Goal: Task Accomplishment & Management: Manage account settings

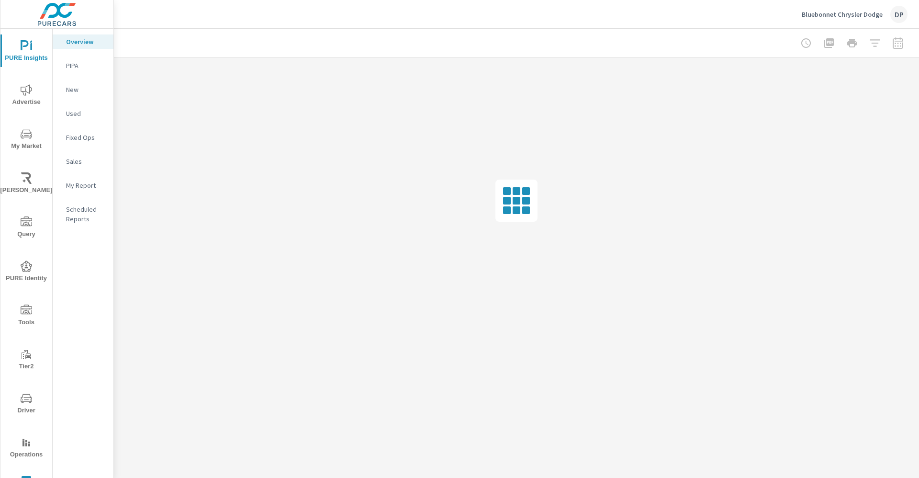
click at [848, 17] on p "Bluebonnet Chrysler Dodge" at bounding box center [842, 14] width 81 height 9
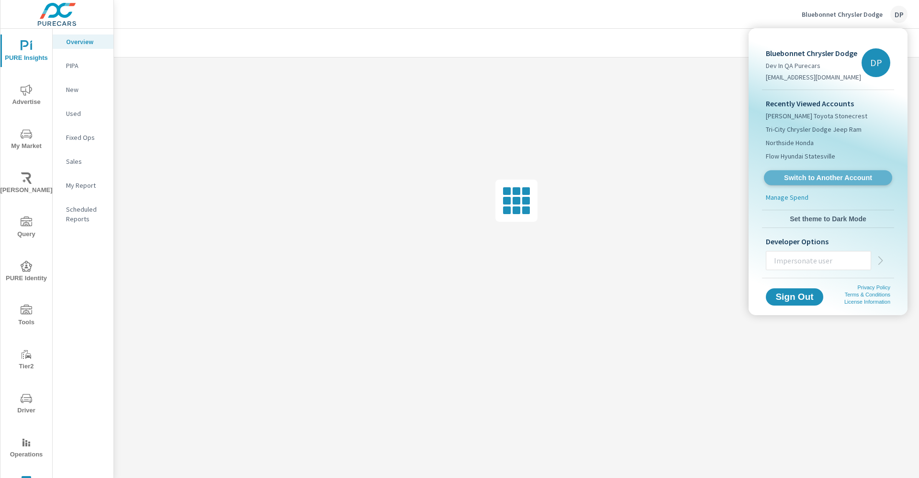
click at [811, 170] on link "Switch to Another Account" at bounding box center [828, 177] width 128 height 15
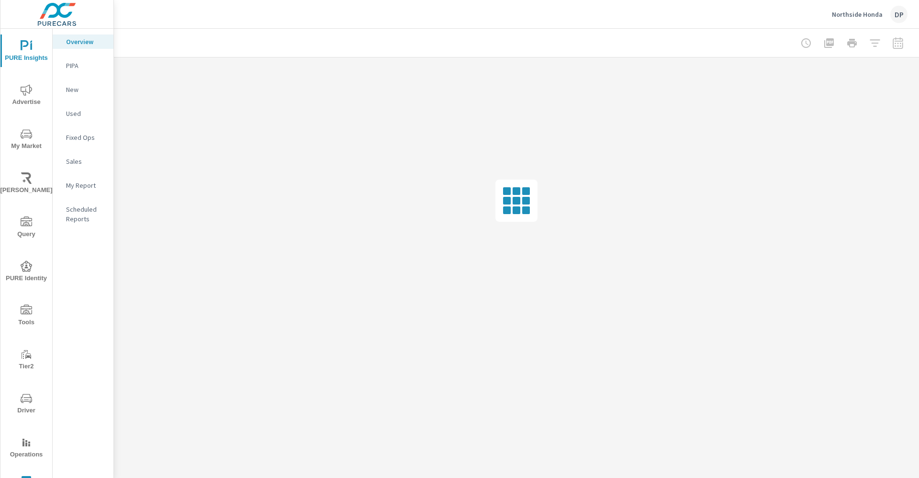
click at [80, 182] on p "My Report" at bounding box center [86, 185] width 40 height 10
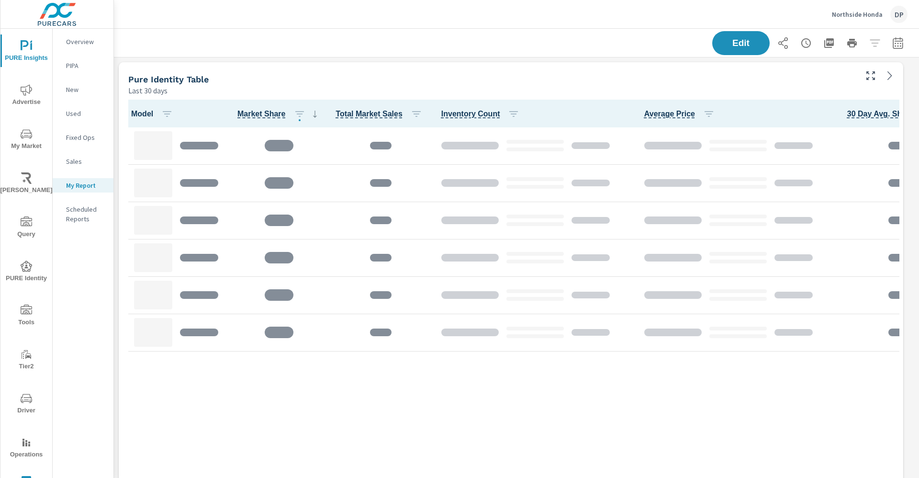
scroll to position [908, 817]
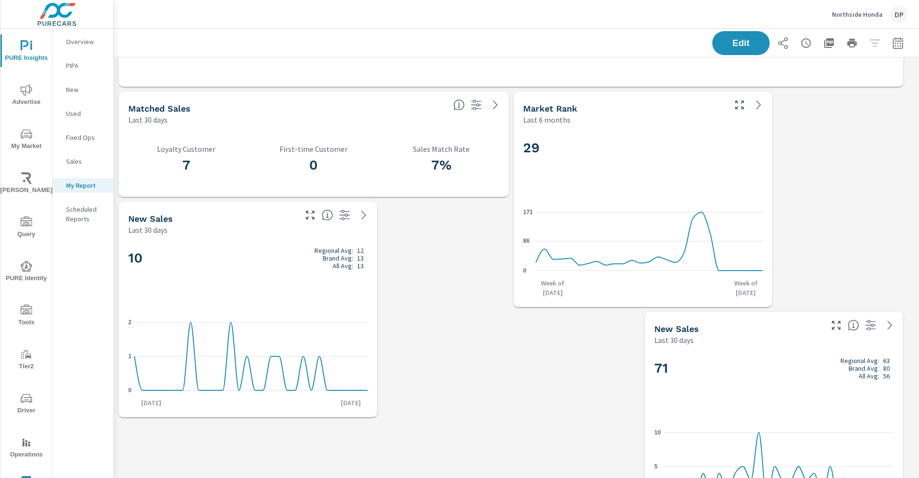
scroll to position [416, 0]
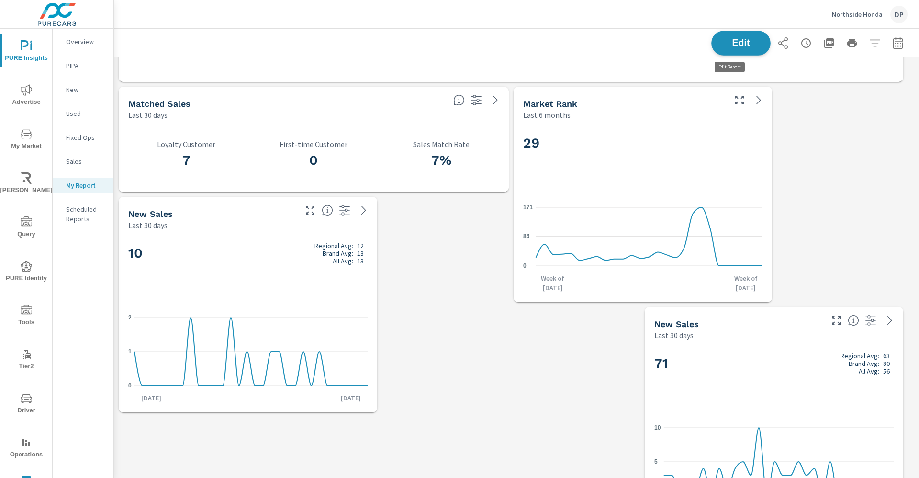
click at [739, 44] on span "Edit" at bounding box center [740, 42] width 39 height 9
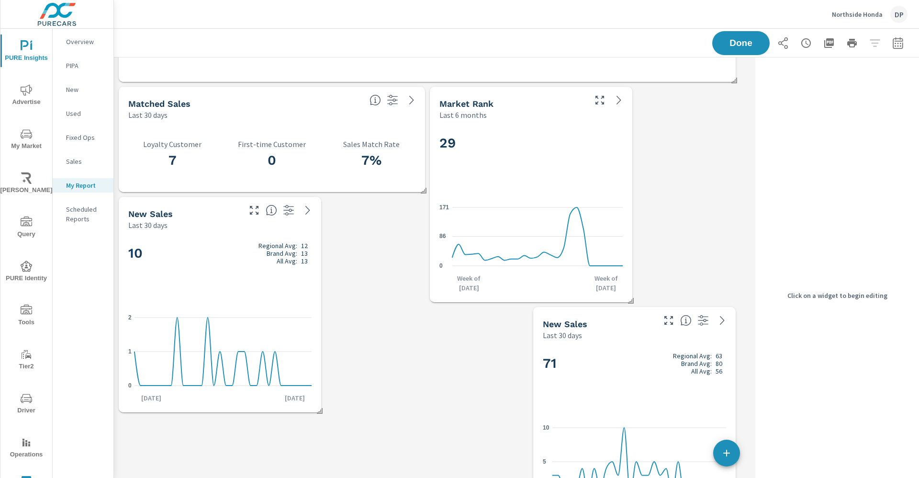
scroll to position [908, 649]
click at [336, 108] on div "Matched Sales" at bounding box center [245, 103] width 234 height 11
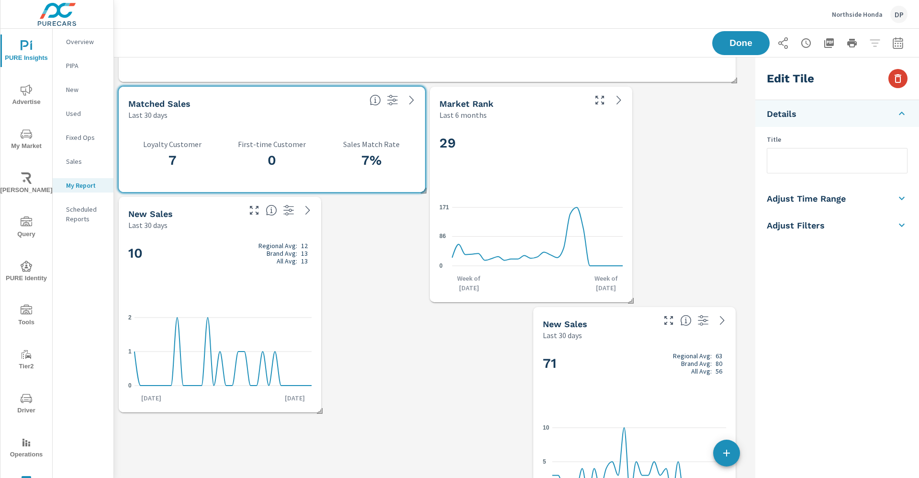
click at [904, 76] on button "button" at bounding box center [897, 78] width 19 height 19
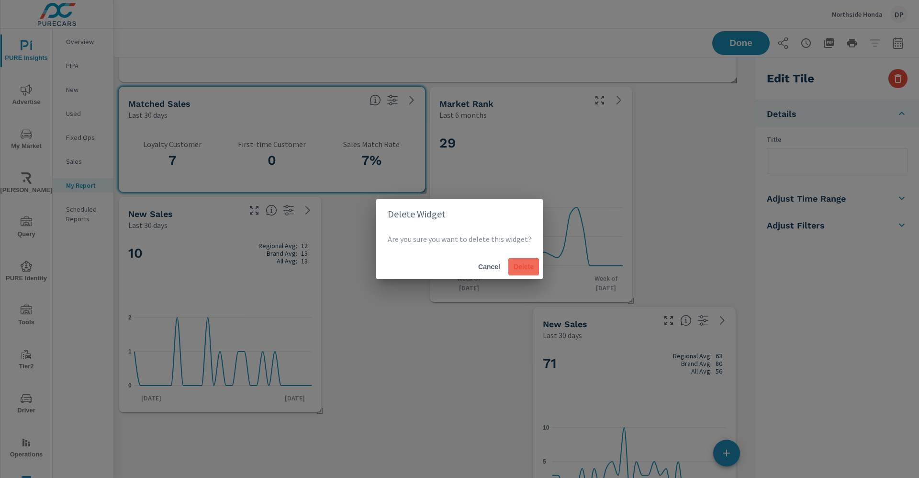
click at [525, 266] on span "Delete" at bounding box center [523, 266] width 23 height 9
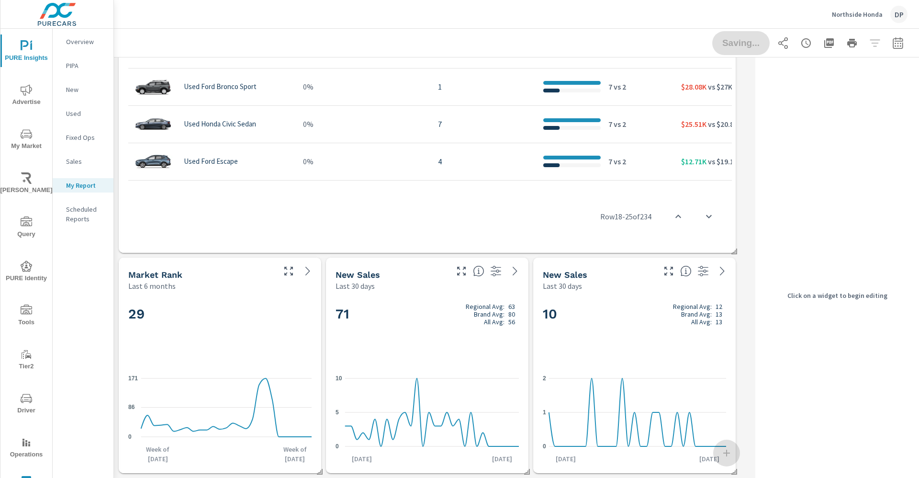
scroll to position [5, 5]
click at [245, 281] on div "Last 6 months" at bounding box center [200, 285] width 145 height 11
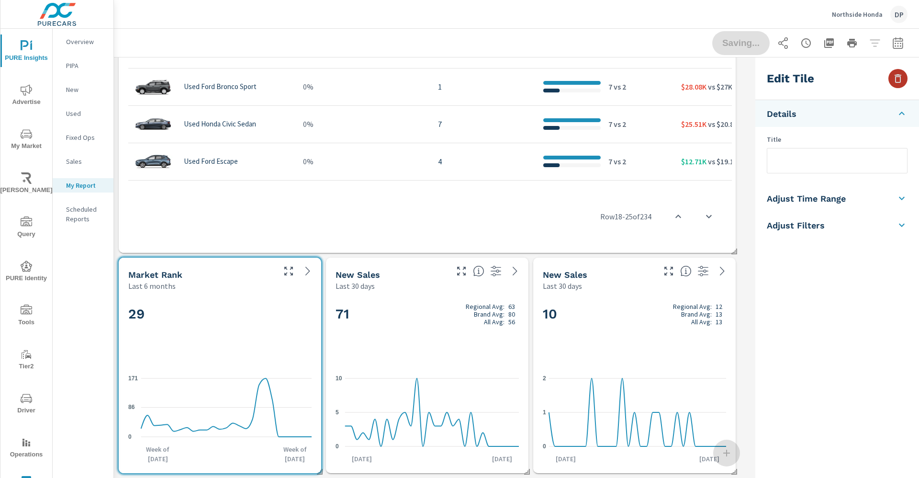
click at [904, 75] on button "button" at bounding box center [897, 78] width 19 height 19
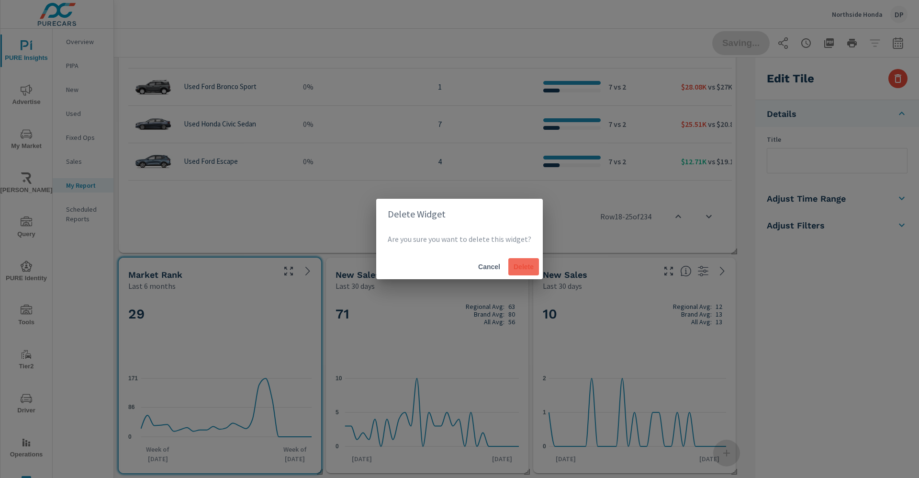
click at [518, 261] on button "Delete" at bounding box center [523, 266] width 31 height 17
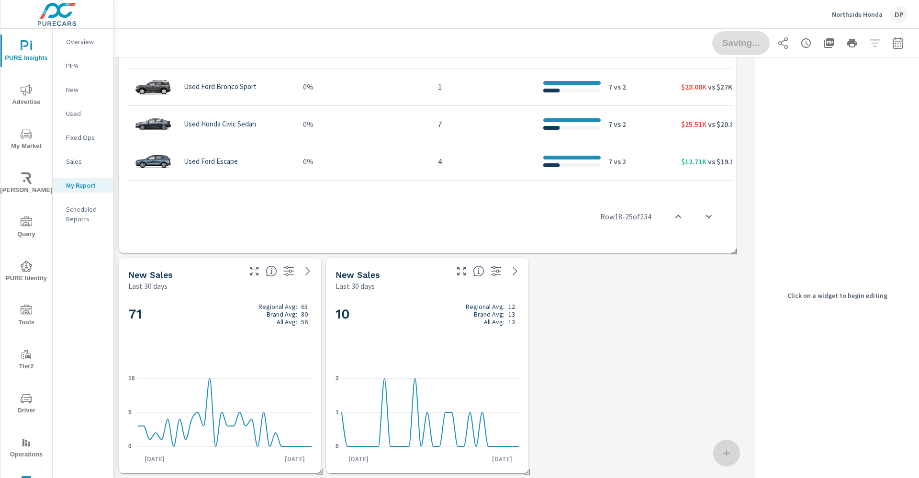
click at [190, 279] on div "New Sales" at bounding box center [183, 274] width 111 height 11
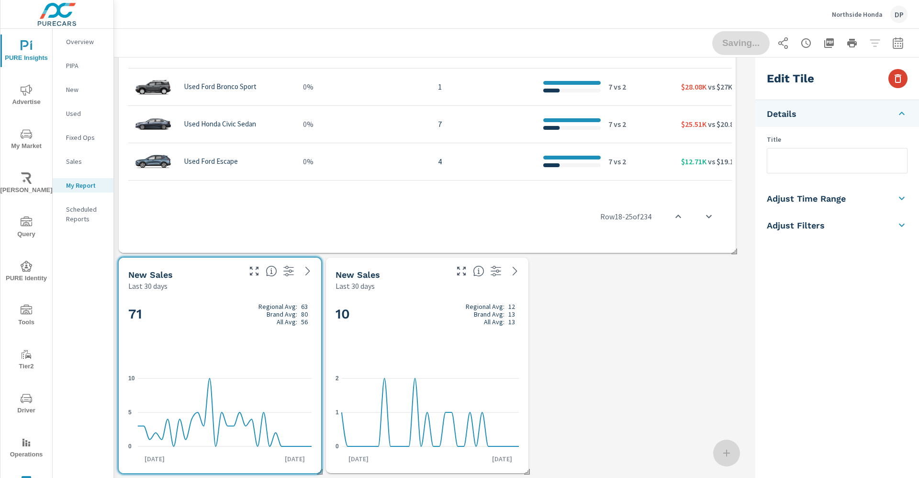
click at [900, 75] on icon "button" at bounding box center [898, 78] width 7 height 9
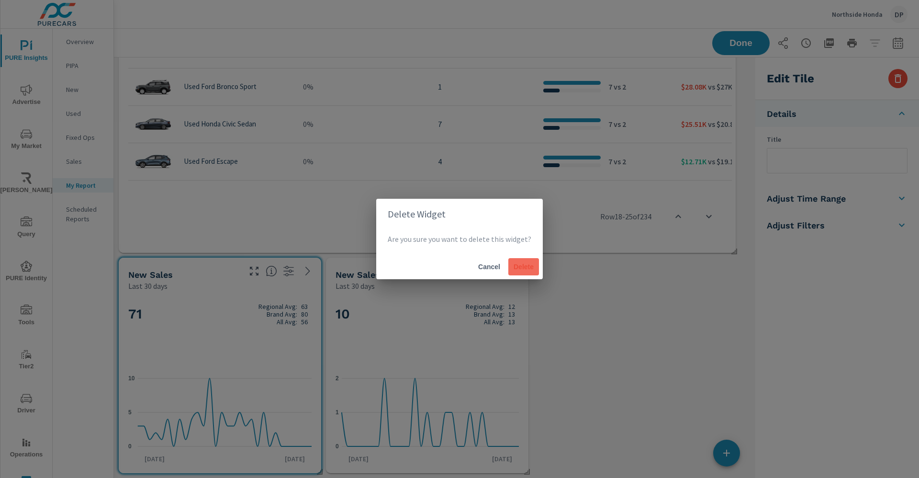
click at [526, 263] on body "PURE Insights Advertise My Market [PERSON_NAME] Query PURE Identity Tools Tier2…" at bounding box center [459, 239] width 919 height 478
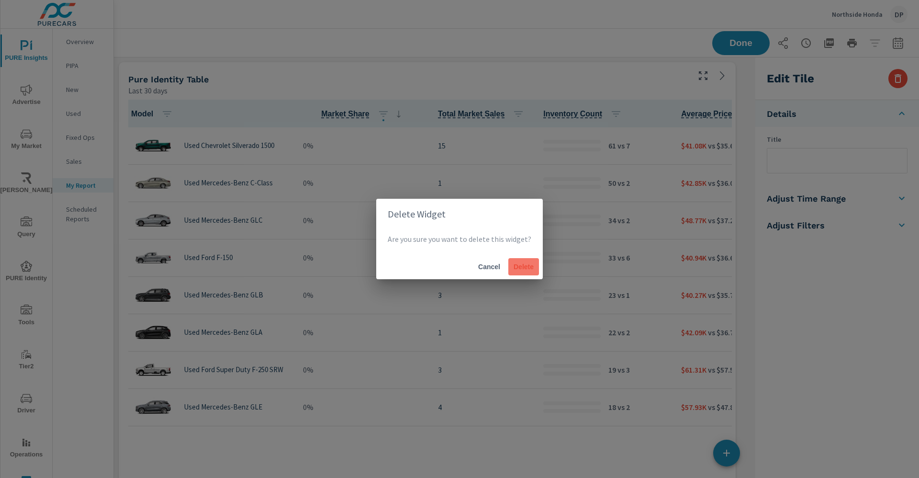
click at [518, 269] on span "Delete" at bounding box center [523, 266] width 23 height 9
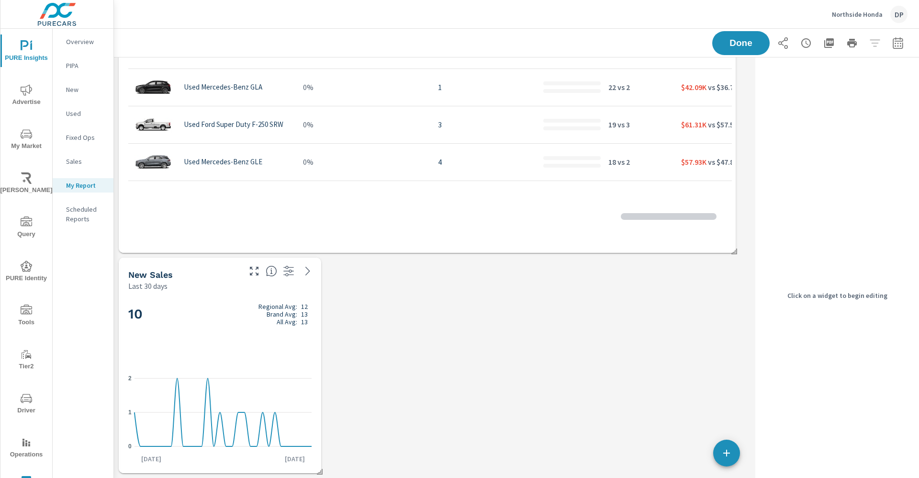
scroll to position [635, 0]
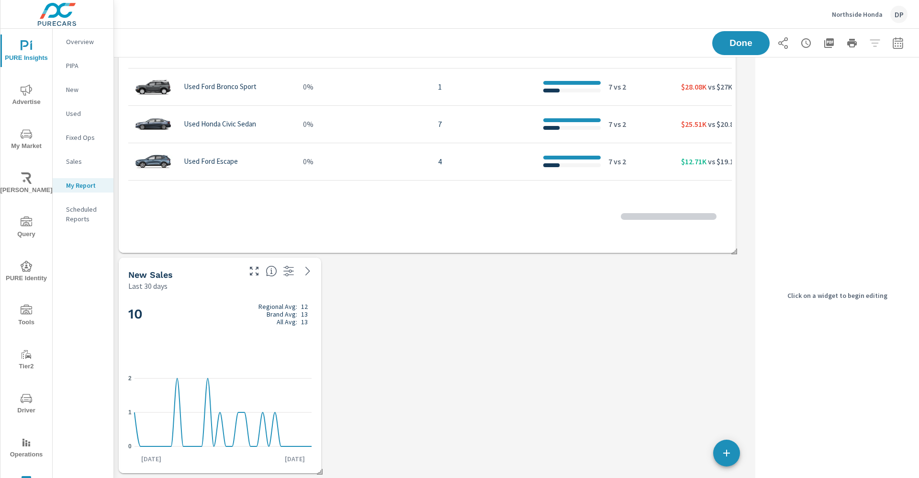
click at [202, 307] on h2 "10 Regional Avg: 12 Brand Avg: 13 All Avg: 13" at bounding box center [219, 313] width 183 height 23
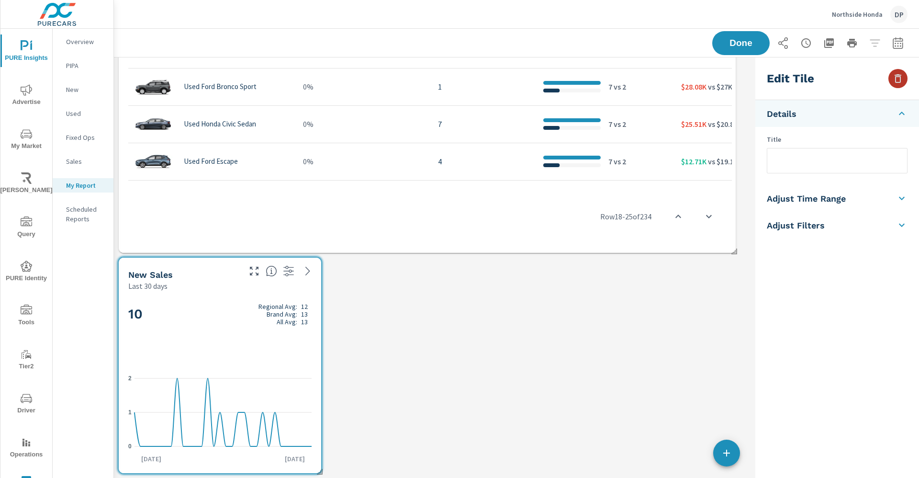
click at [901, 85] on button "button" at bounding box center [897, 78] width 19 height 19
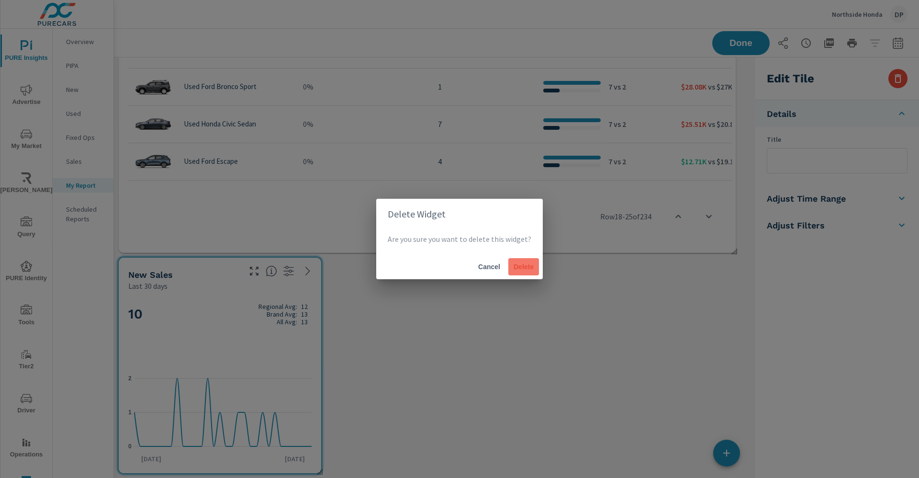
click at [515, 262] on span "Delete" at bounding box center [523, 266] width 23 height 9
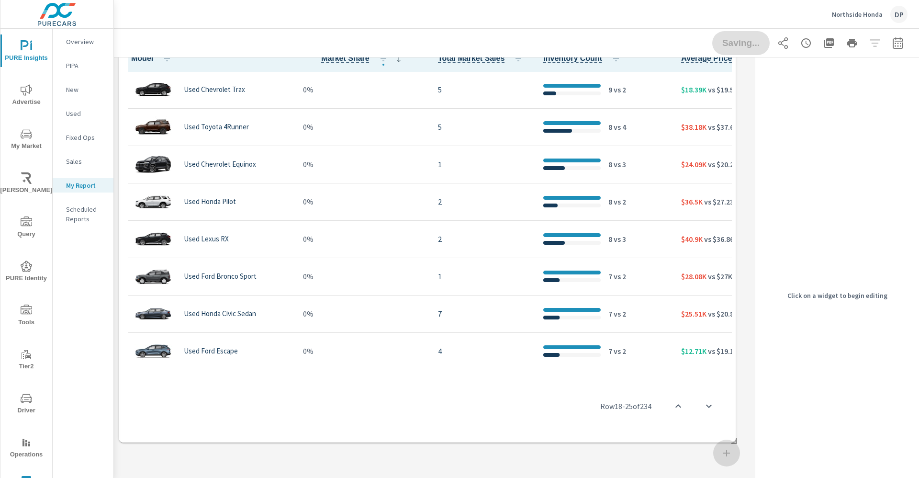
scroll to position [0, 0]
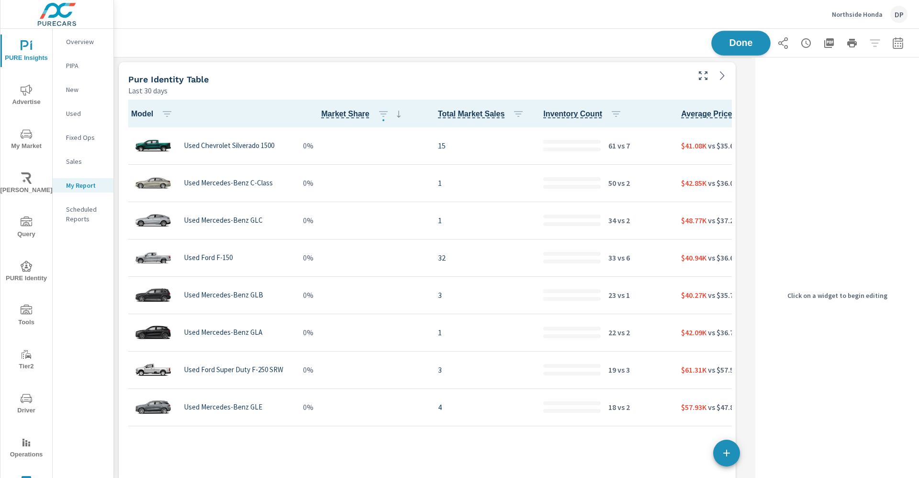
click at [735, 39] on span "Done" at bounding box center [740, 42] width 39 height 9
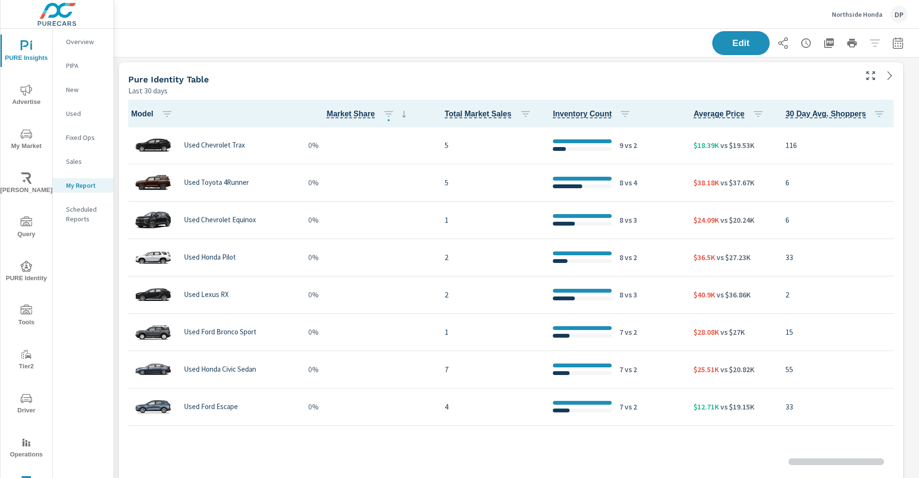
scroll to position [468, 817]
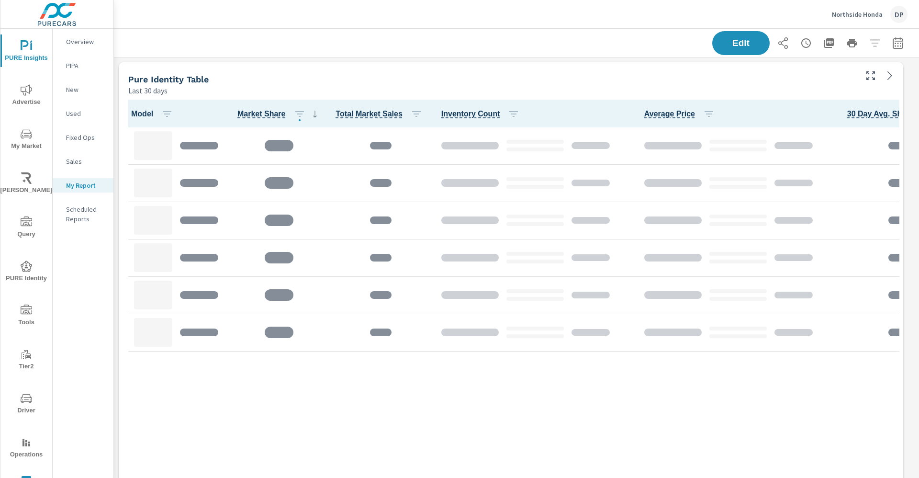
scroll to position [468, 817]
